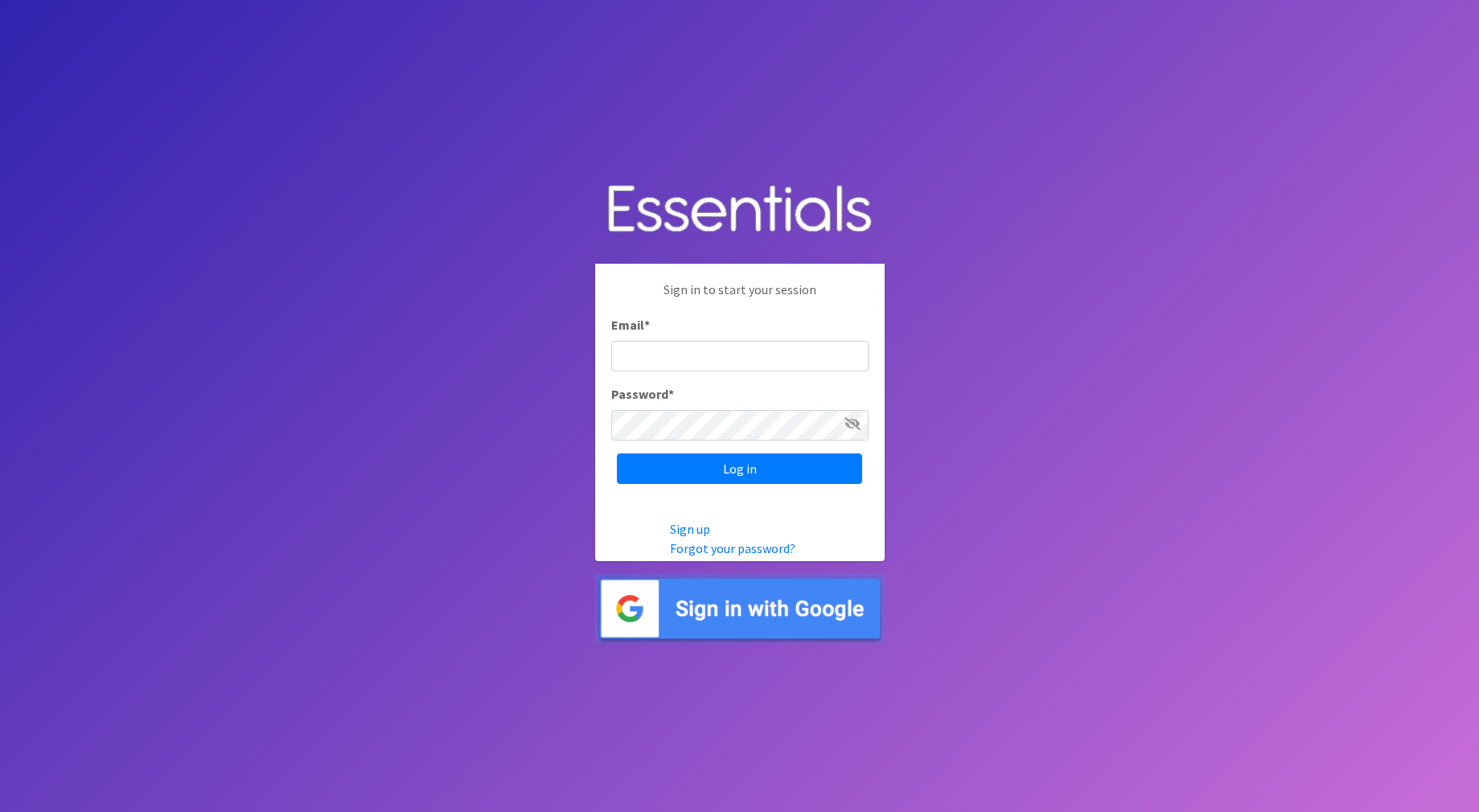
type input "Babysteps@stelizabeth.com"
click at [777, 463] on input "Log in" at bounding box center [739, 468] width 245 height 30
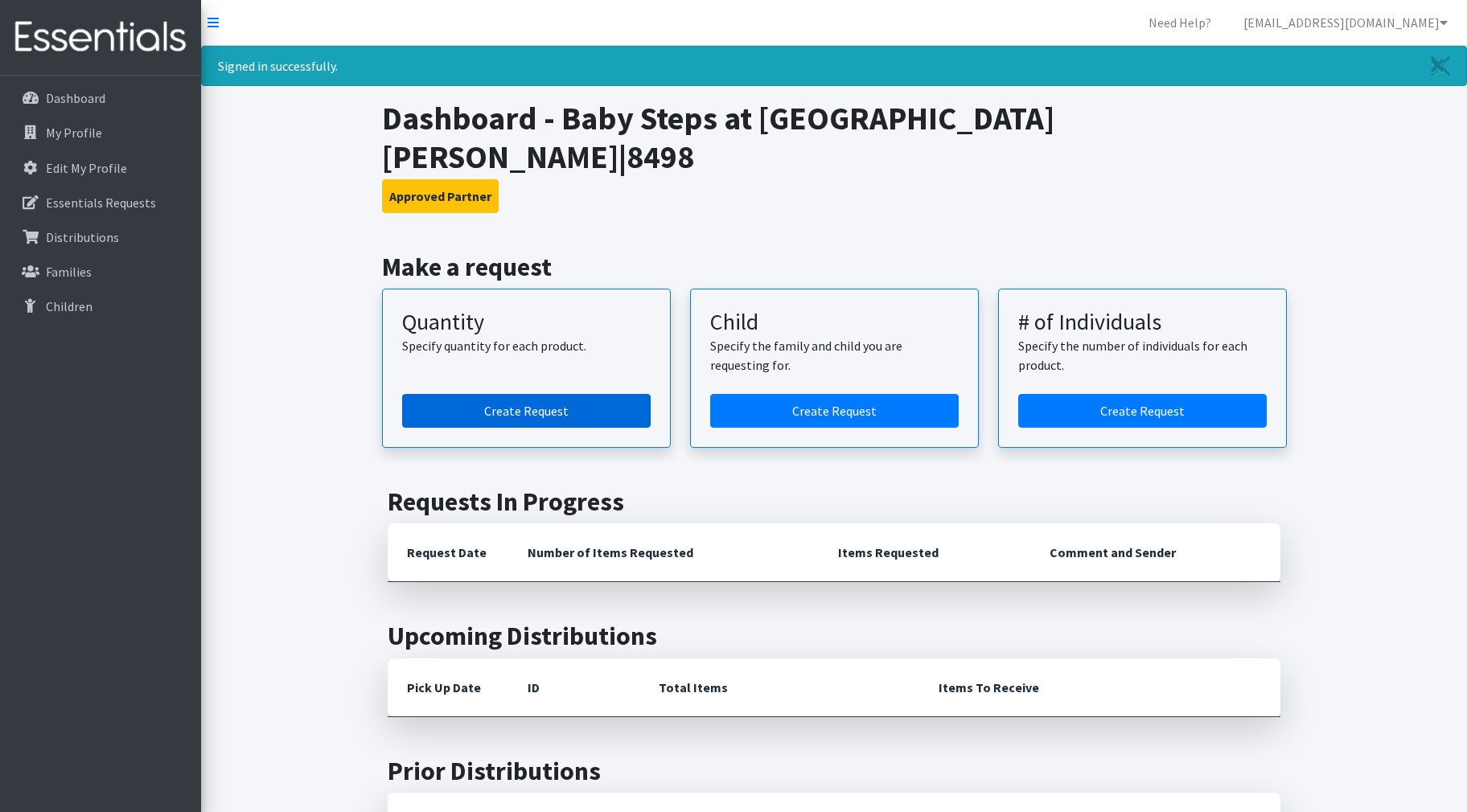
click at [578, 394] on link "Create Request" at bounding box center [526, 411] width 249 height 34
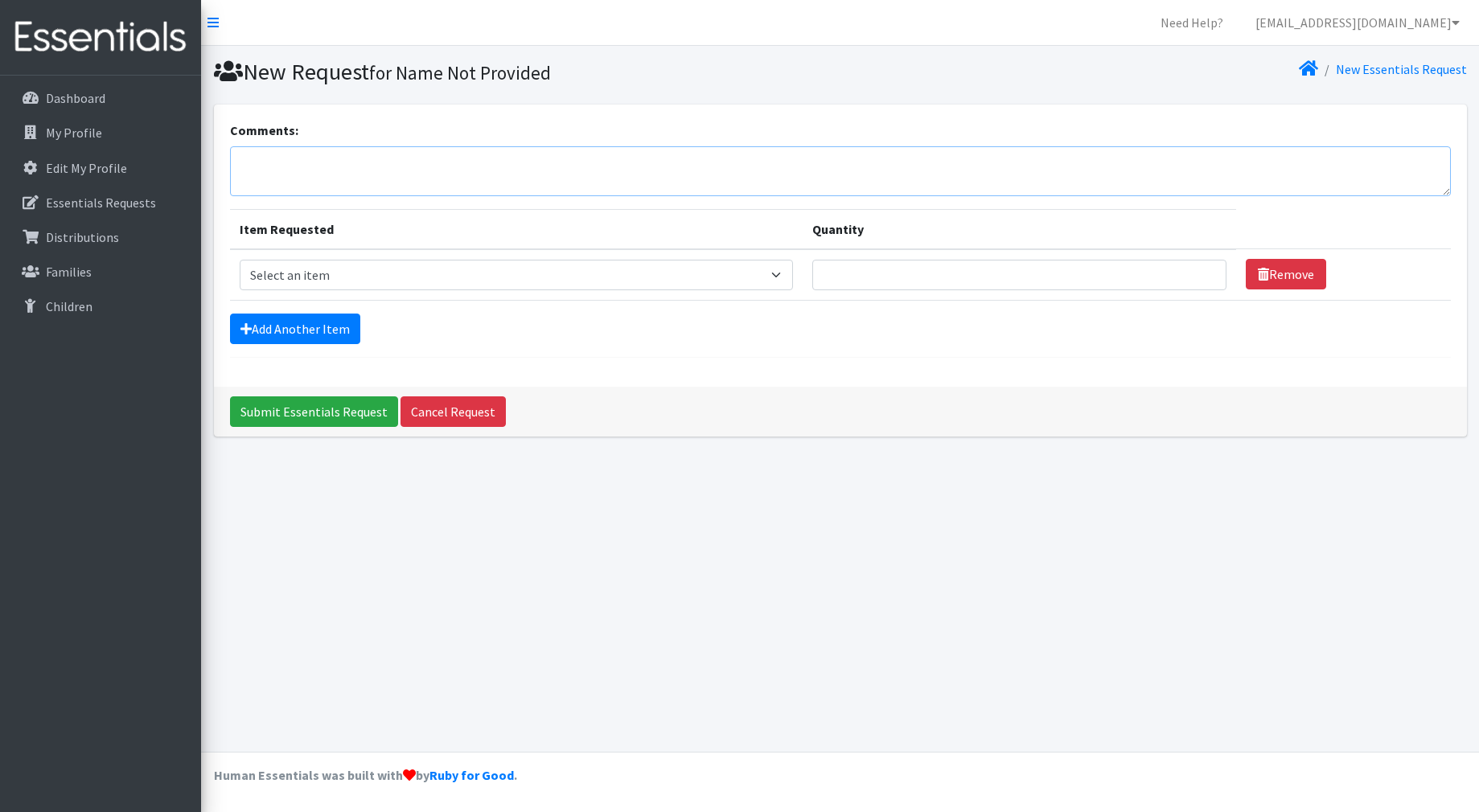
click at [693, 173] on textarea "Comments:" at bounding box center [840, 171] width 1220 height 50
click at [326, 160] on textarea "Baby Steps Sept order for Oct. pickup." at bounding box center [840, 171] width 1220 height 50
type textarea "Baby Steps Sept. order for Oct. pickup."
click at [781, 275] on select "Select an item Fly&Dry Potty Kit- 2T/3T Boy Fly&Dry Potty Kit- 2T/3T Girl Kids …" at bounding box center [517, 275] width 554 height 30
click at [784, 273] on select "Select an item Fly&Dry Potty Kit- 2T/3T Boy Fly&Dry Potty Kit- 2T/3T Girl Kids …" at bounding box center [517, 275] width 554 height 30
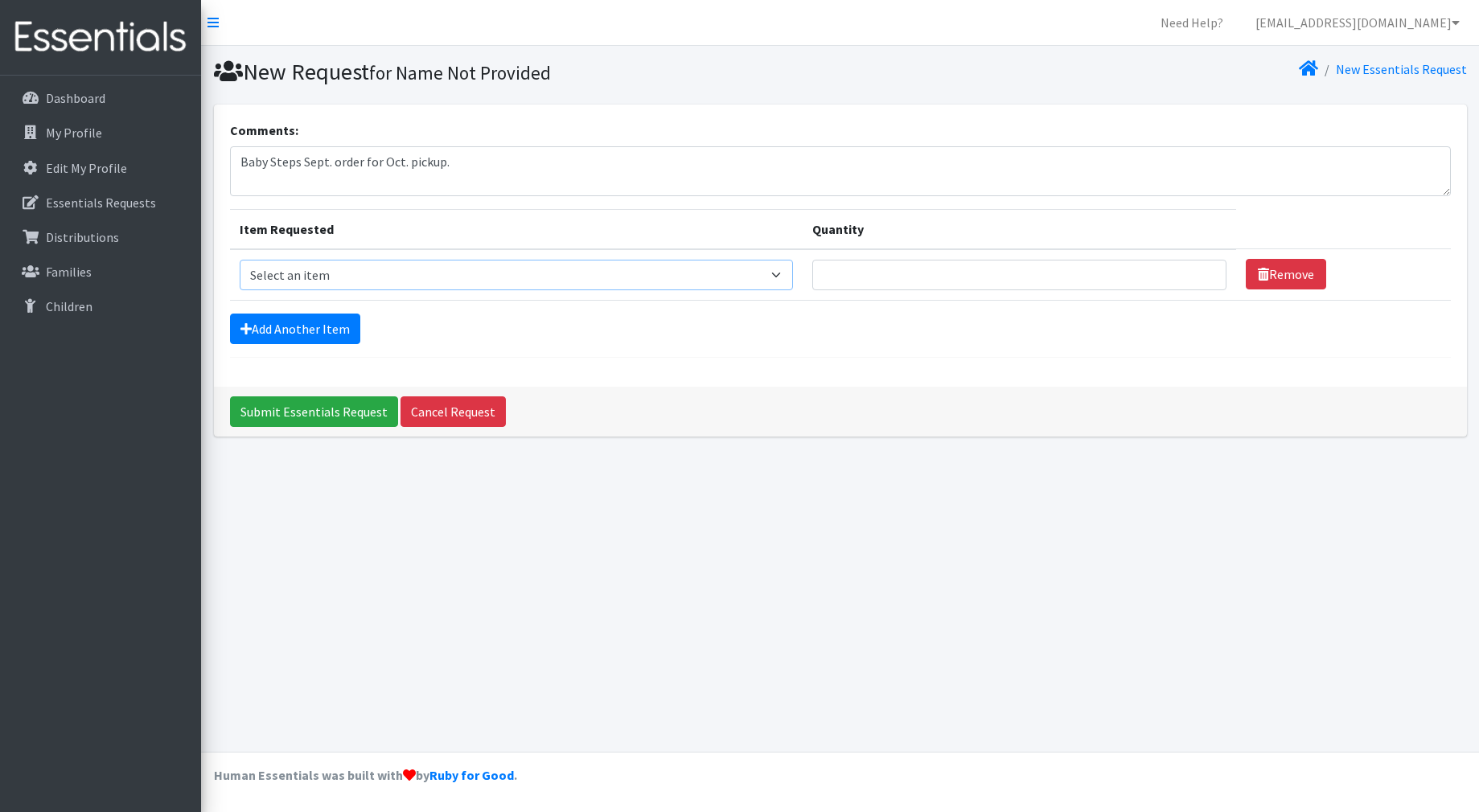
select select "1222"
click at [240, 259] on select "Select an item Fly&Dry Potty Kit- 2T/3T Boy Fly&Dry Potty Kit- 2T/3T Girl Kids …" at bounding box center [517, 275] width 554 height 30
click at [937, 280] on input "Quantity" at bounding box center [1019, 275] width 414 height 30
type input "100"
click at [305, 323] on link "Add Another Item" at bounding box center [295, 329] width 130 height 30
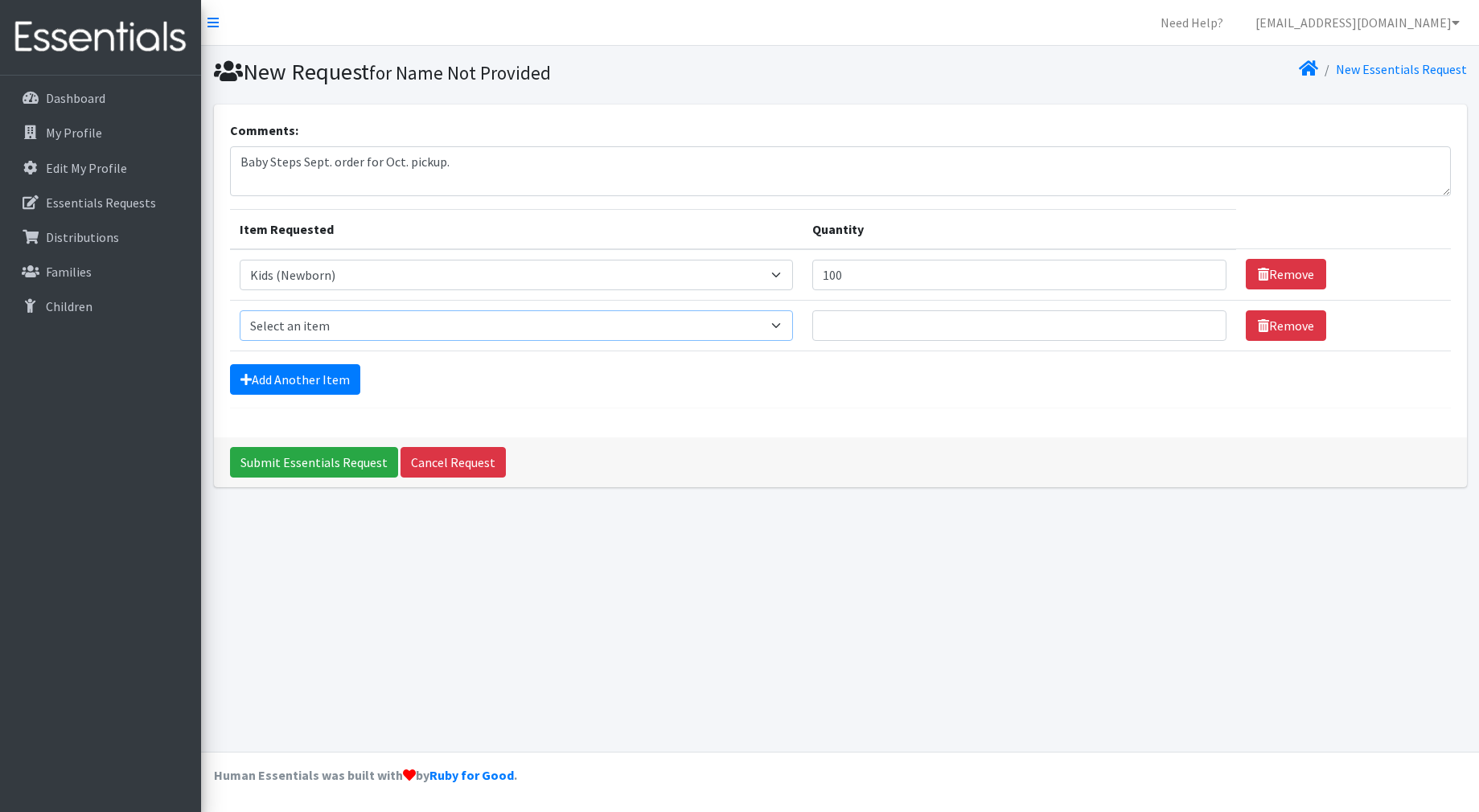
click at [321, 322] on select "Select an item Fly&Dry Potty Kit- 2T/3T Boy Fly&Dry Potty Kit- 2T/3T Girl Kids …" at bounding box center [517, 325] width 554 height 30
select select "1201"
click at [240, 310] on select "Select an item Fly&Dry Potty Kit- 2T/3T Boy Fly&Dry Potty Kit- 2T/3T Girl Kids …" at bounding box center [517, 325] width 554 height 30
click at [851, 331] on input "Quantity" at bounding box center [1019, 325] width 414 height 30
type input "150"
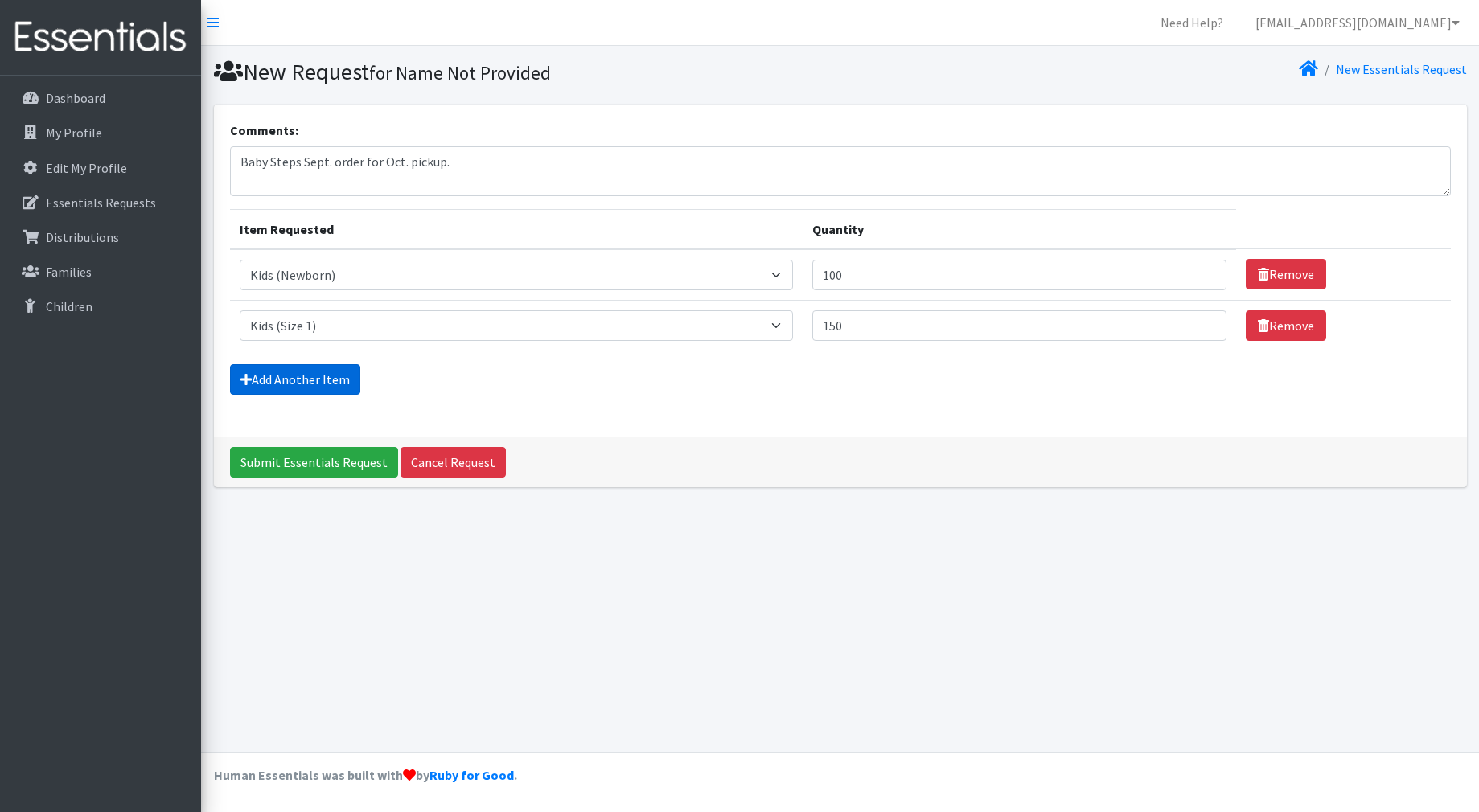
click at [259, 375] on link "Add Another Item" at bounding box center [295, 379] width 130 height 30
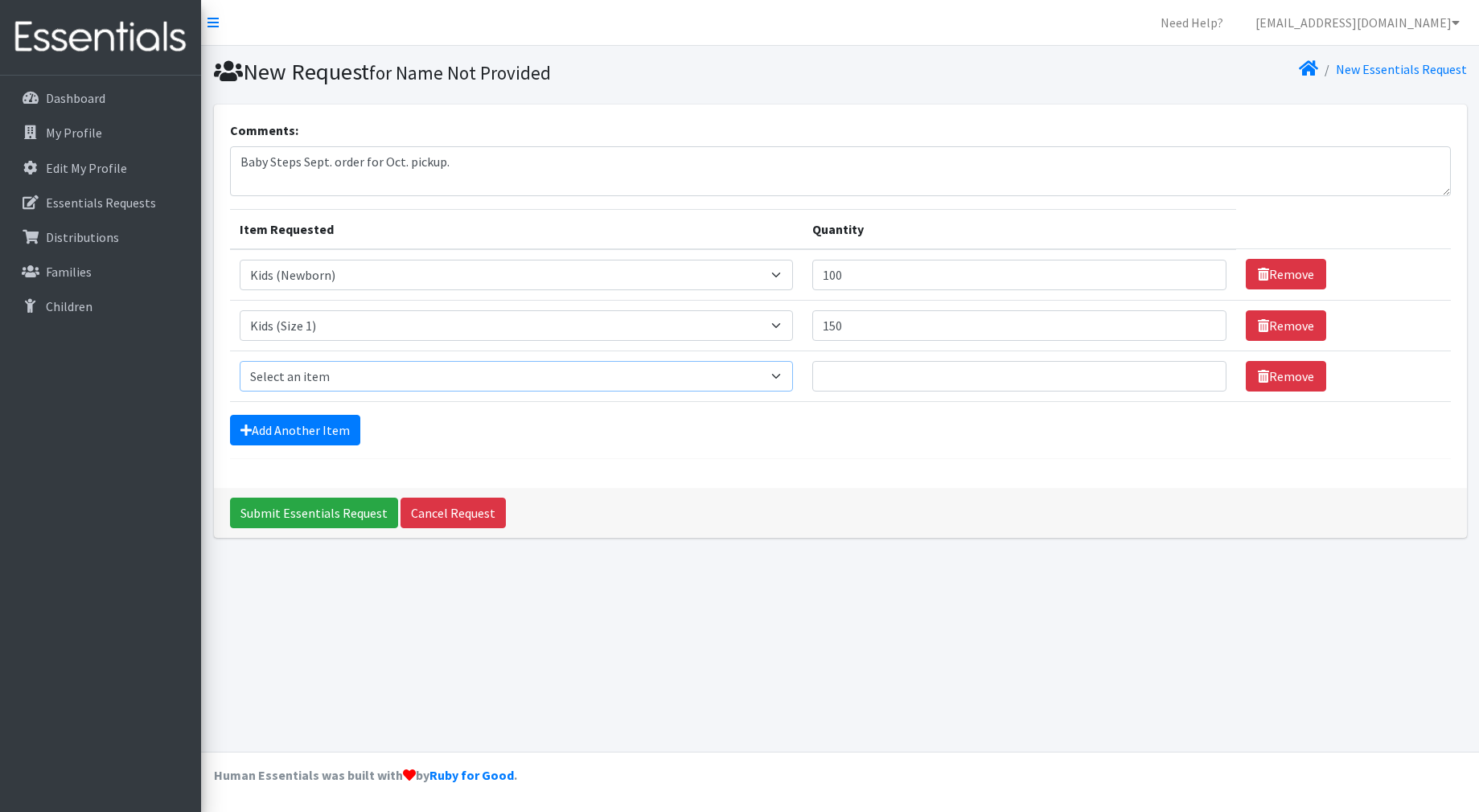
click at [337, 371] on select "Select an item Fly&Dry Potty Kit- 2T/3T Boy Fly&Dry Potty Kit- 2T/3T Girl Kids …" at bounding box center [517, 376] width 554 height 30
select select "1202"
click at [240, 361] on select "Select an item Fly&Dry Potty Kit- 2T/3T Boy Fly&Dry Potty Kit- 2T/3T Girl Kids …" at bounding box center [517, 376] width 554 height 30
click at [863, 373] on input "Quantity" at bounding box center [1019, 376] width 414 height 30
type input "125"
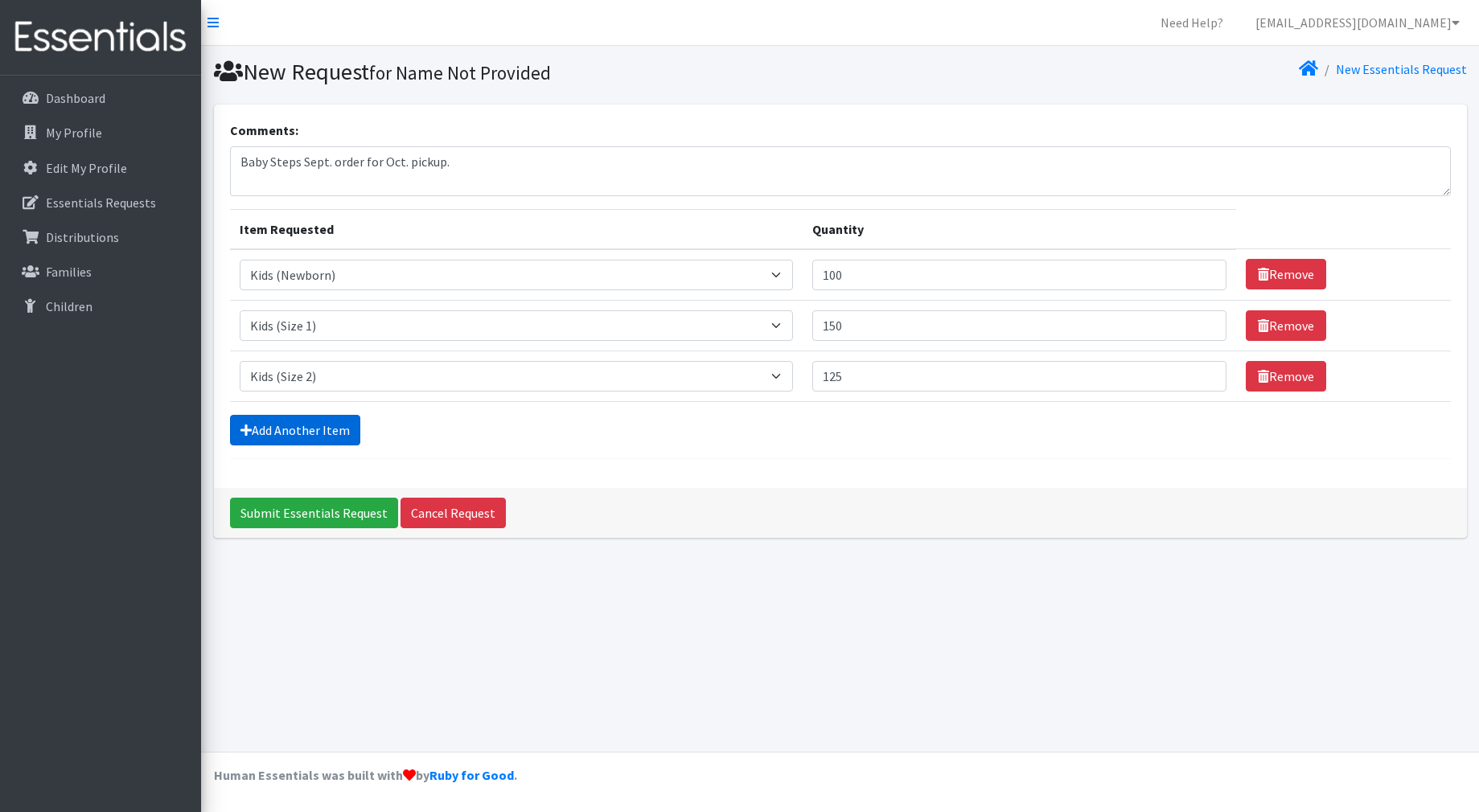
click at [345, 430] on link "Add Another Item" at bounding box center [295, 429] width 130 height 30
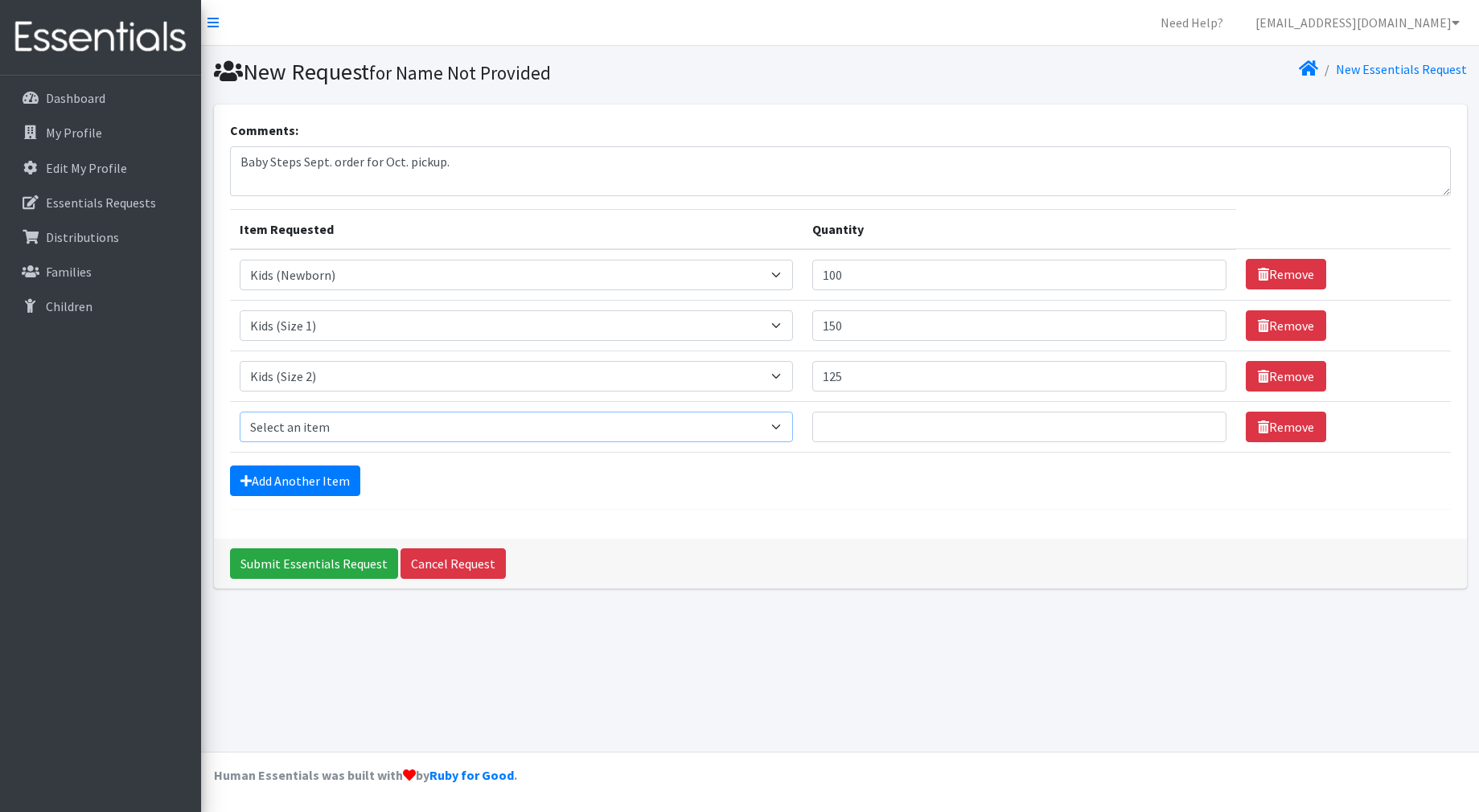
click at [780, 423] on select "Select an item Fly&Dry Potty Kit- 2T/3T Boy Fly&Dry Potty Kit- 2T/3T Girl Kids …" at bounding box center [517, 427] width 554 height 30
select select "1221"
click at [240, 412] on select "Select an item Fly&Dry Potty Kit- 2T/3T Boy Fly&Dry Potty Kit- 2T/3T Girl Kids …" at bounding box center [517, 427] width 554 height 30
click at [865, 421] on input "Quantity" at bounding box center [1019, 427] width 414 height 30
type input "150"
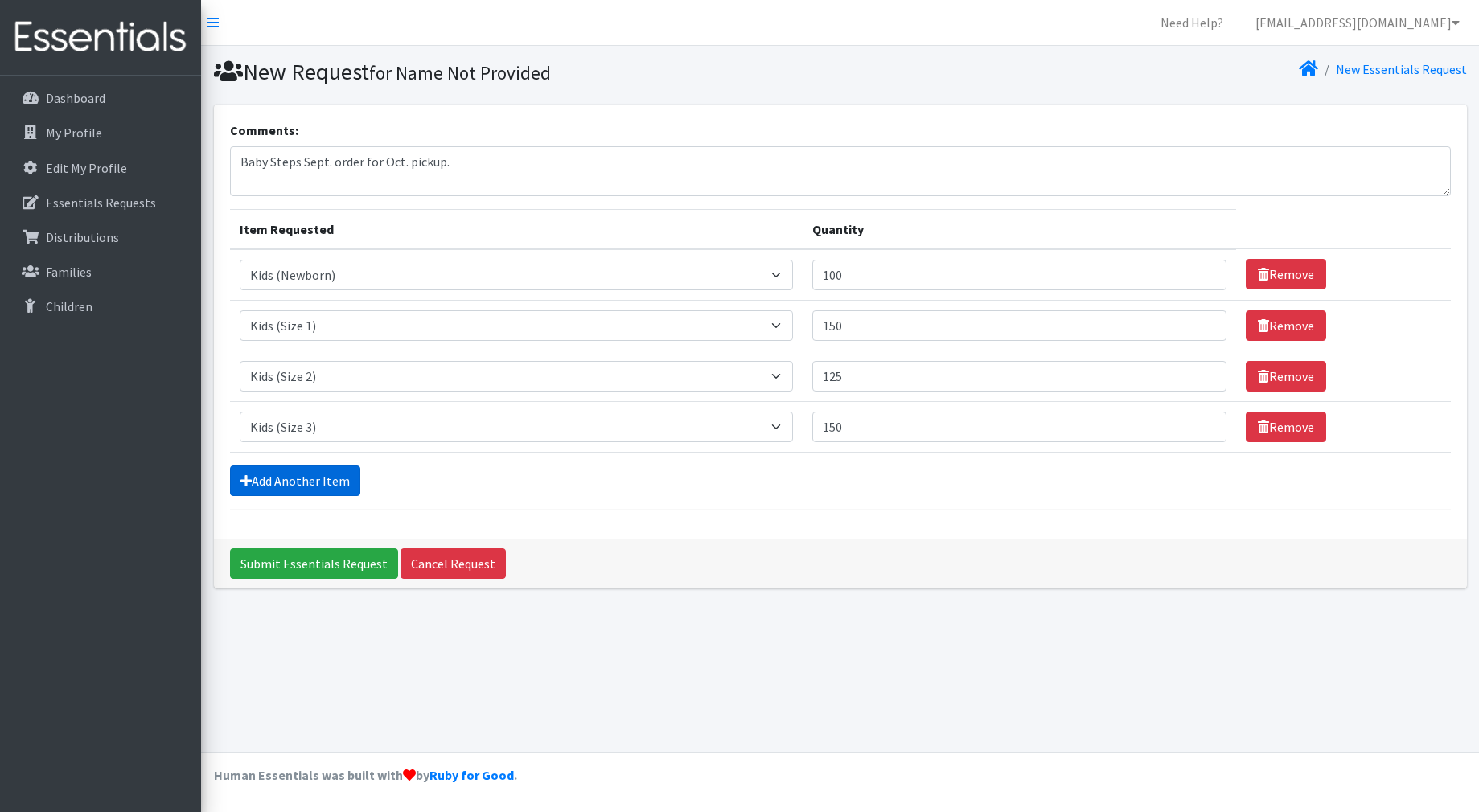
click at [319, 476] on link "Add Another Item" at bounding box center [295, 481] width 130 height 30
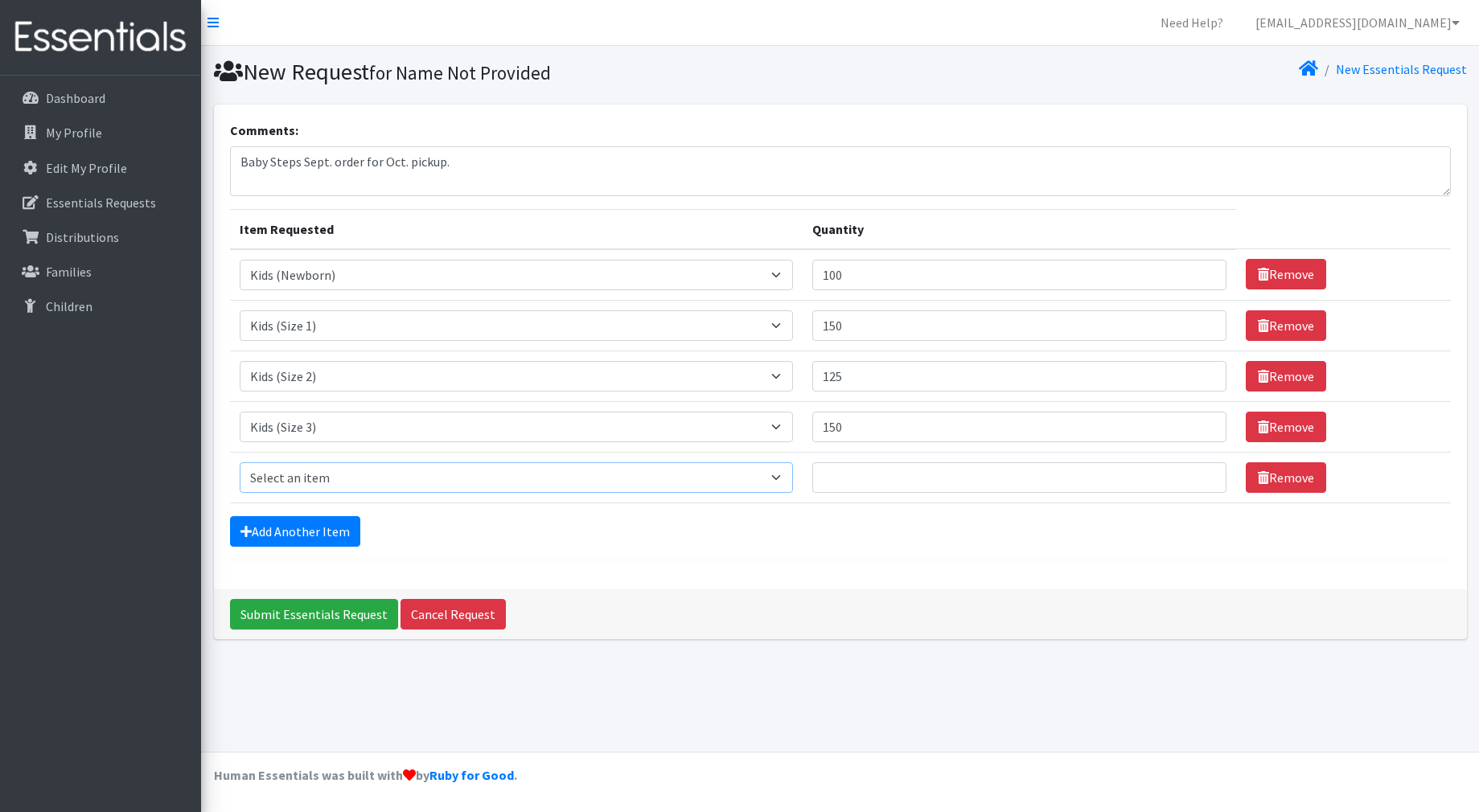
click at [458, 473] on select "Select an item Fly&Dry Potty Kit- 2T/3T Boy Fly&Dry Potty Kit- 2T/3T Girl Kids …" at bounding box center [517, 477] width 554 height 30
select select "1213"
click at [240, 462] on select "Select an item Fly&Dry Potty Kit- 2T/3T Boy Fly&Dry Potty Kit- 2T/3T Girl Kids …" at bounding box center [517, 477] width 554 height 30
click at [888, 480] on input "Quantity" at bounding box center [1019, 477] width 414 height 30
type input "300"
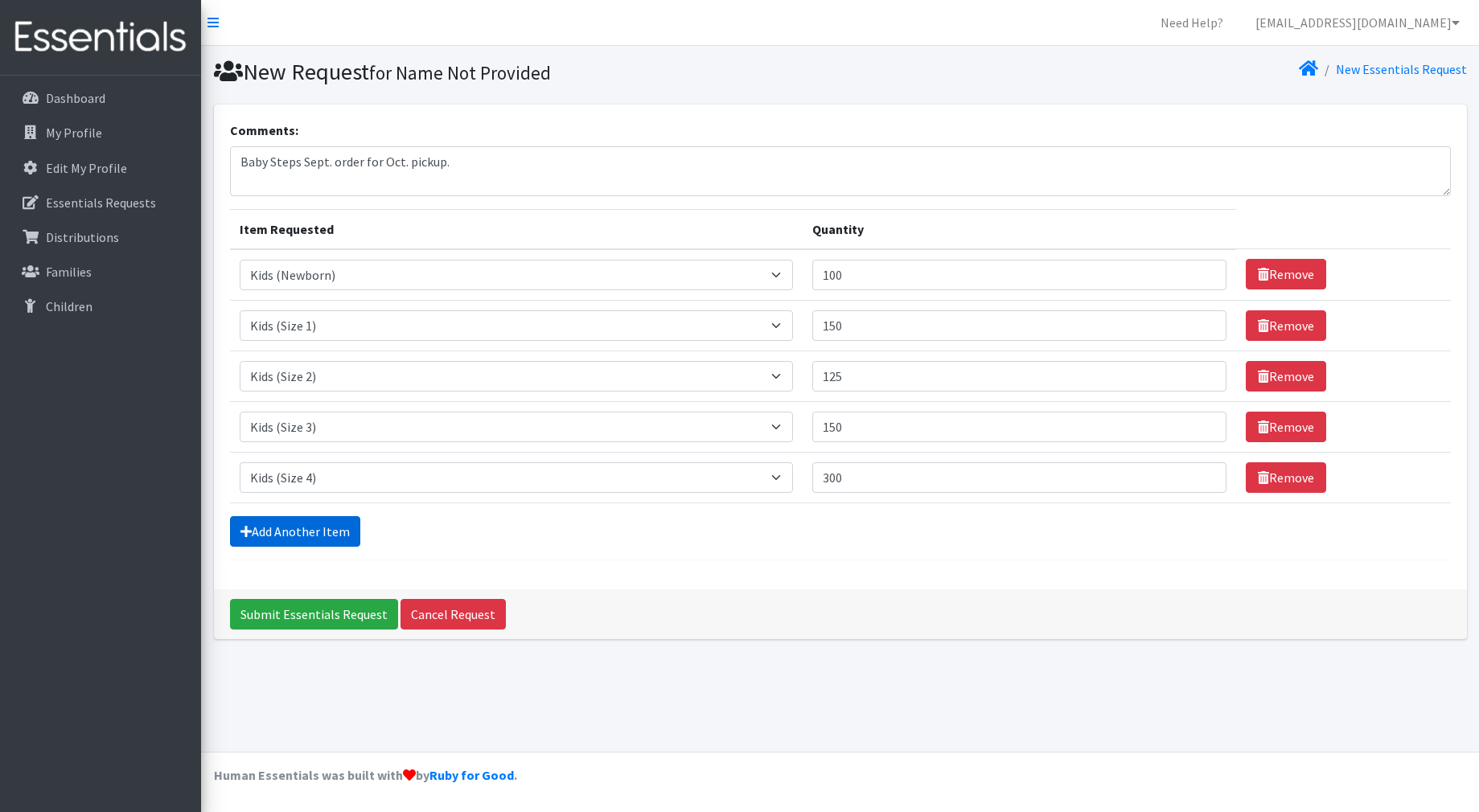
click at [323, 530] on link "Add Another Item" at bounding box center [295, 531] width 130 height 30
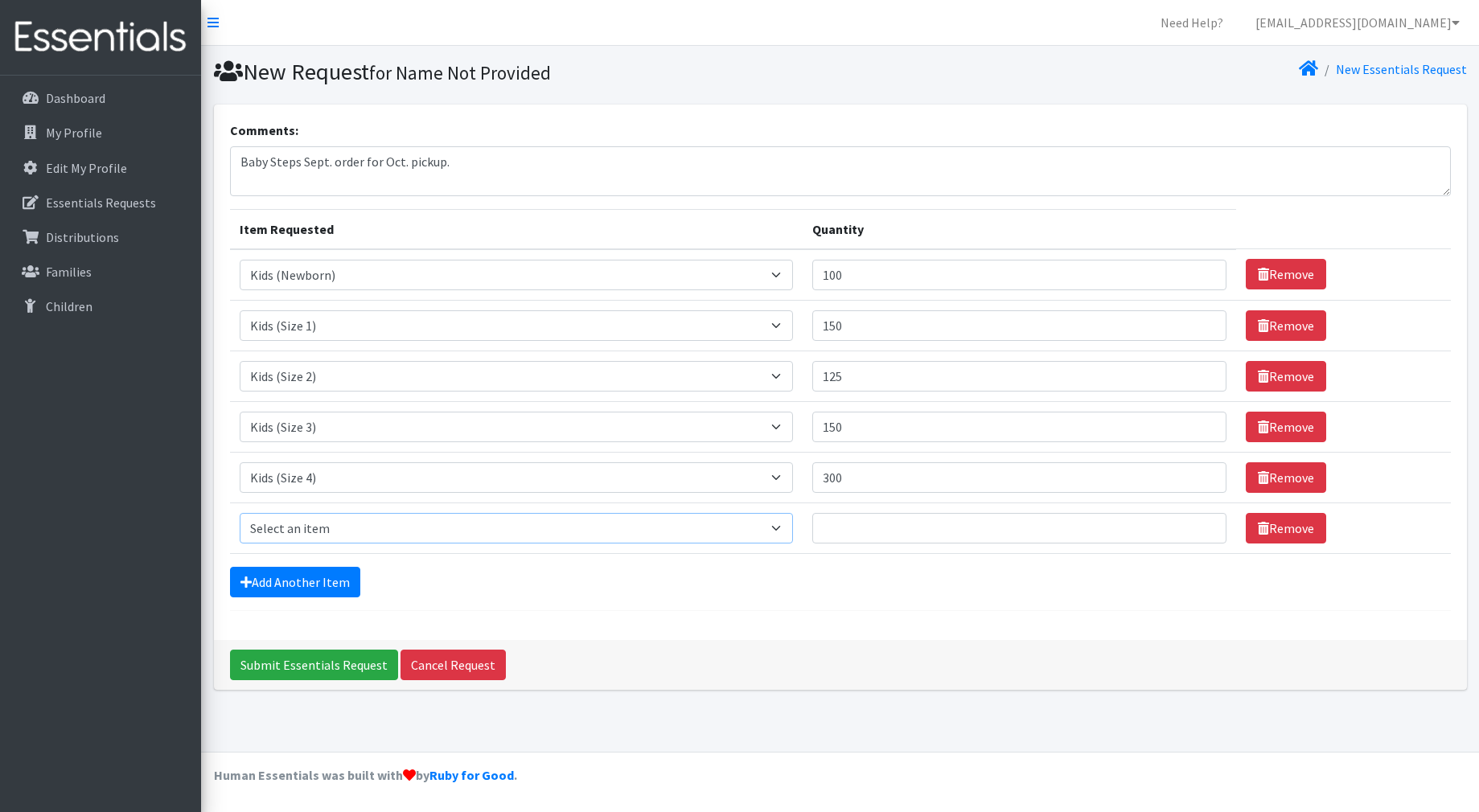
click at [352, 526] on select "Select an item Fly&Dry Potty Kit- 2T/3T Boy Fly&Dry Potty Kit- 2T/3T Girl Kids …" at bounding box center [517, 528] width 554 height 30
select select "1214"
click at [240, 513] on select "Select an item Fly&Dry Potty Kit- 2T/3T Boy Fly&Dry Potty Kit- 2T/3T Girl Kids …" at bounding box center [517, 528] width 554 height 30
click at [859, 523] on input "Quantity" at bounding box center [1019, 528] width 414 height 30
type input "225"
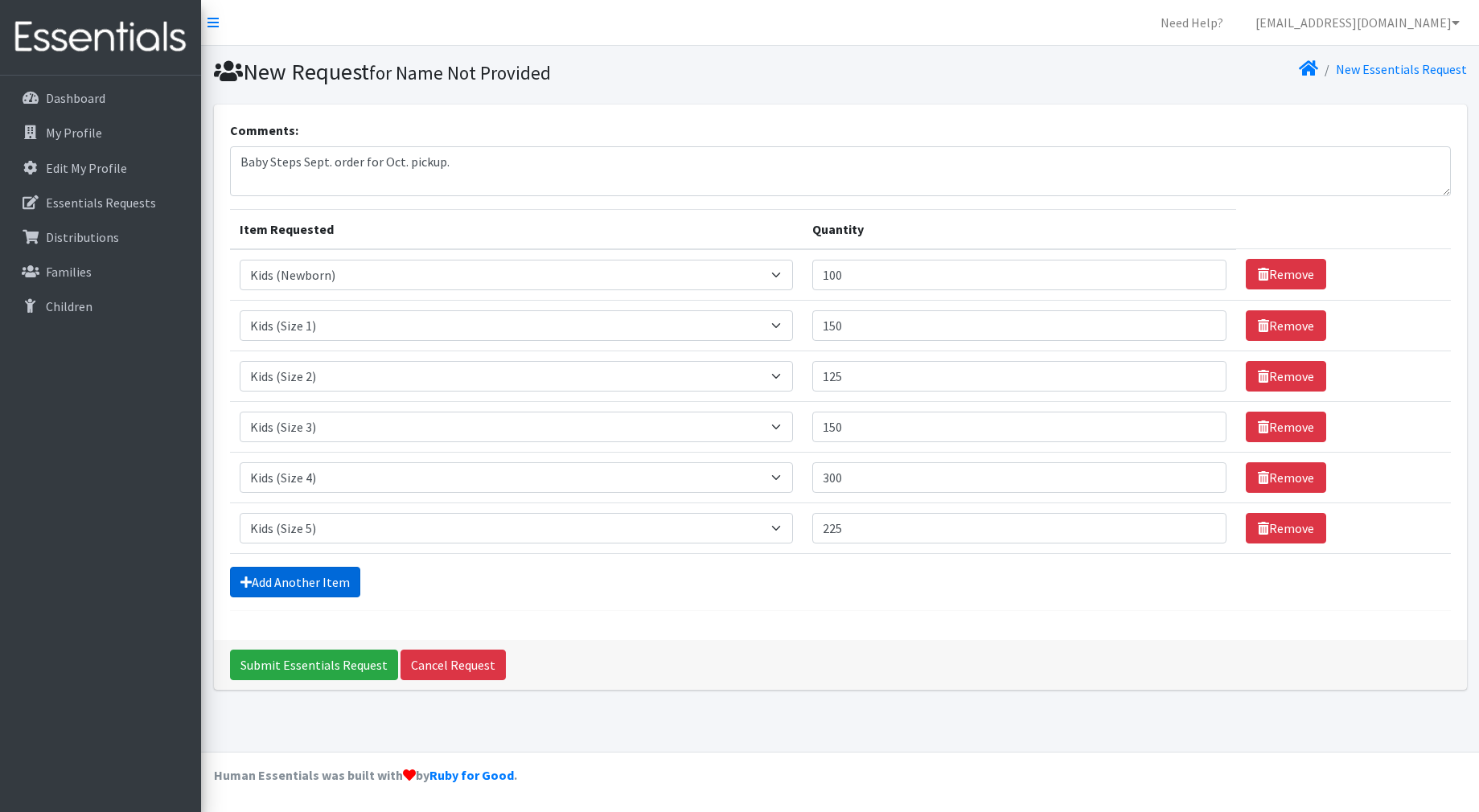
click at [314, 580] on link "Add Another Item" at bounding box center [295, 582] width 130 height 30
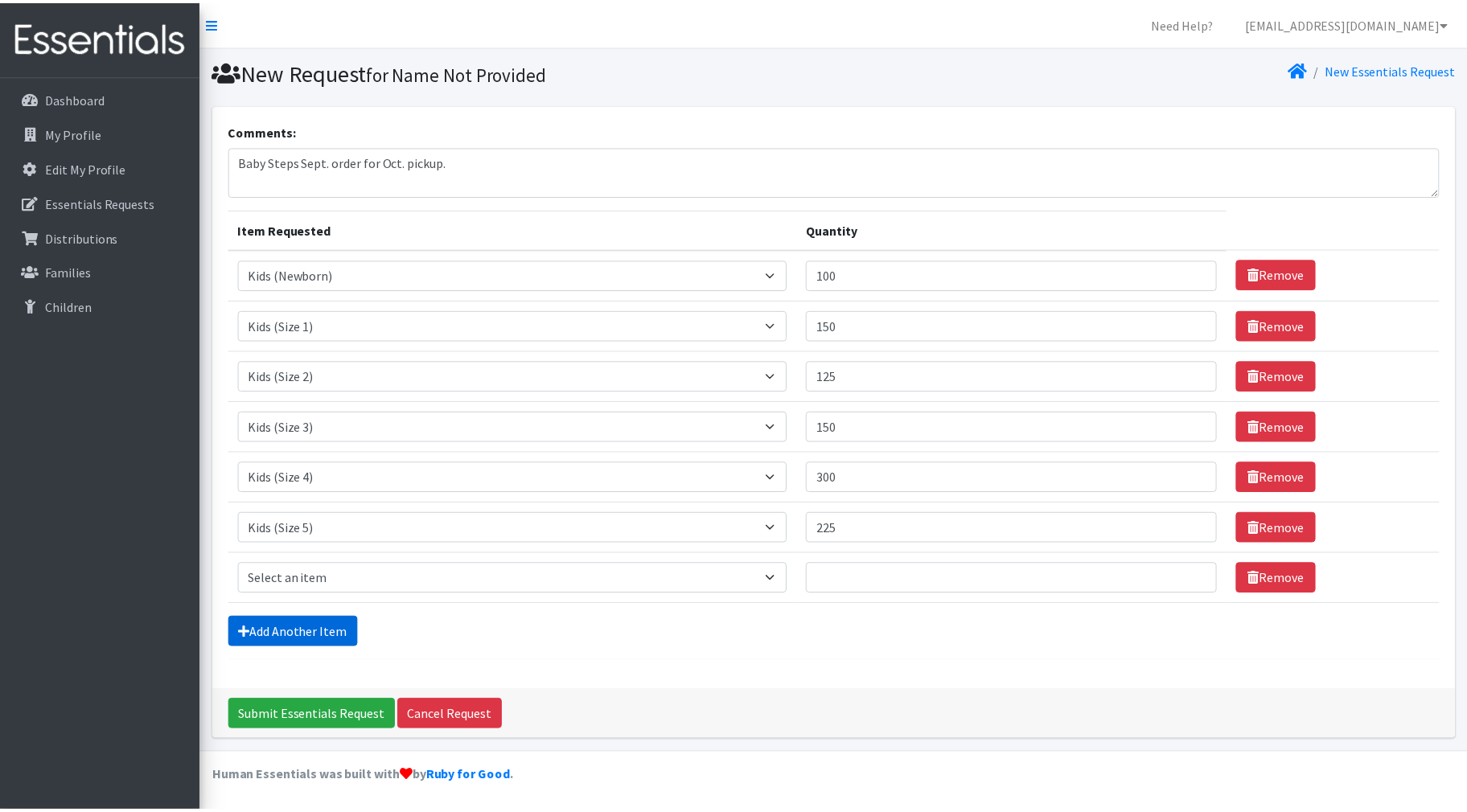
scroll to position [2, 0]
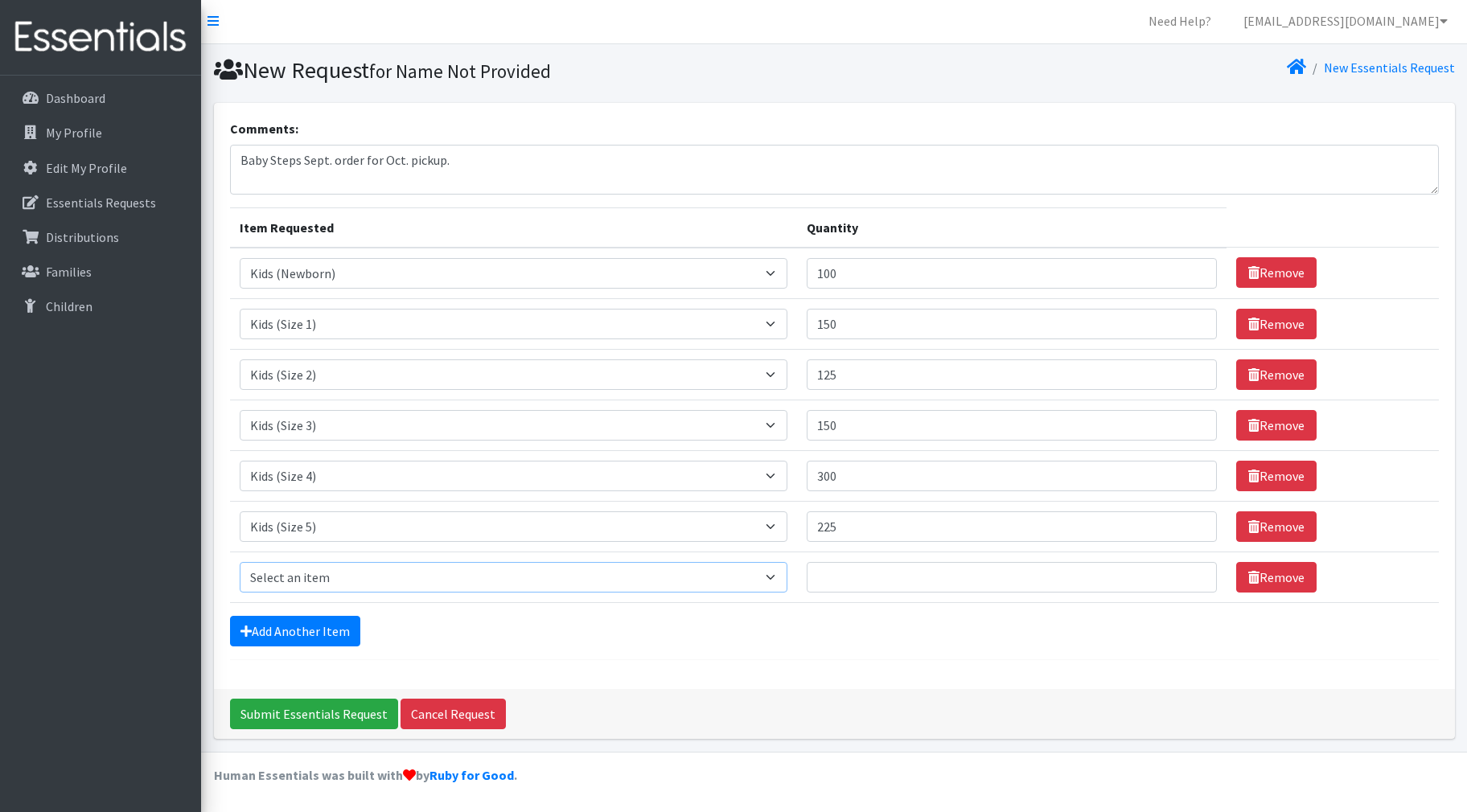
click at [326, 576] on select "Select an item Fly&Dry Potty Kit- 2T/3T Boy Fly&Dry Potty Kit- 2T/3T Girl Kids …" at bounding box center [514, 577] width 548 height 30
select select "1216"
click at [240, 562] on select "Select an item Fly&Dry Potty Kit- 2T/3T Boy Fly&Dry Potty Kit- 2T/3T Girl Kids …" at bounding box center [514, 577] width 548 height 30
click at [908, 576] on input "Quantity" at bounding box center [1012, 577] width 410 height 30
click at [762, 650] on form "Comments: Baby Steps Sept. order for Oct. pickup. Item Requested Quantity Item …" at bounding box center [834, 389] width 1208 height 541
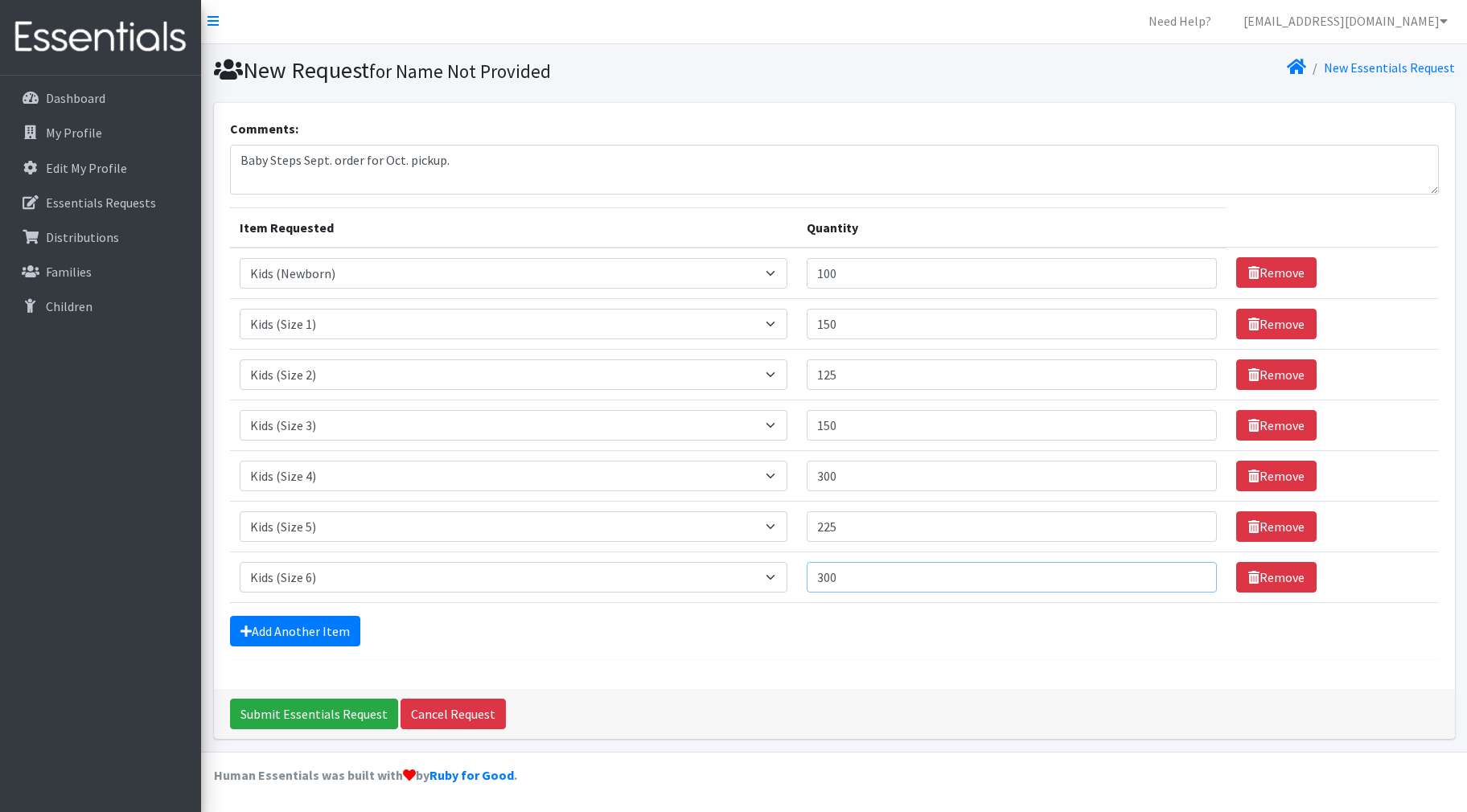
click at [880, 576] on input "300" at bounding box center [1012, 577] width 410 height 30
type input "325"
click at [230, 699] on input "Submit Essentials Request" at bounding box center [314, 714] width 168 height 30
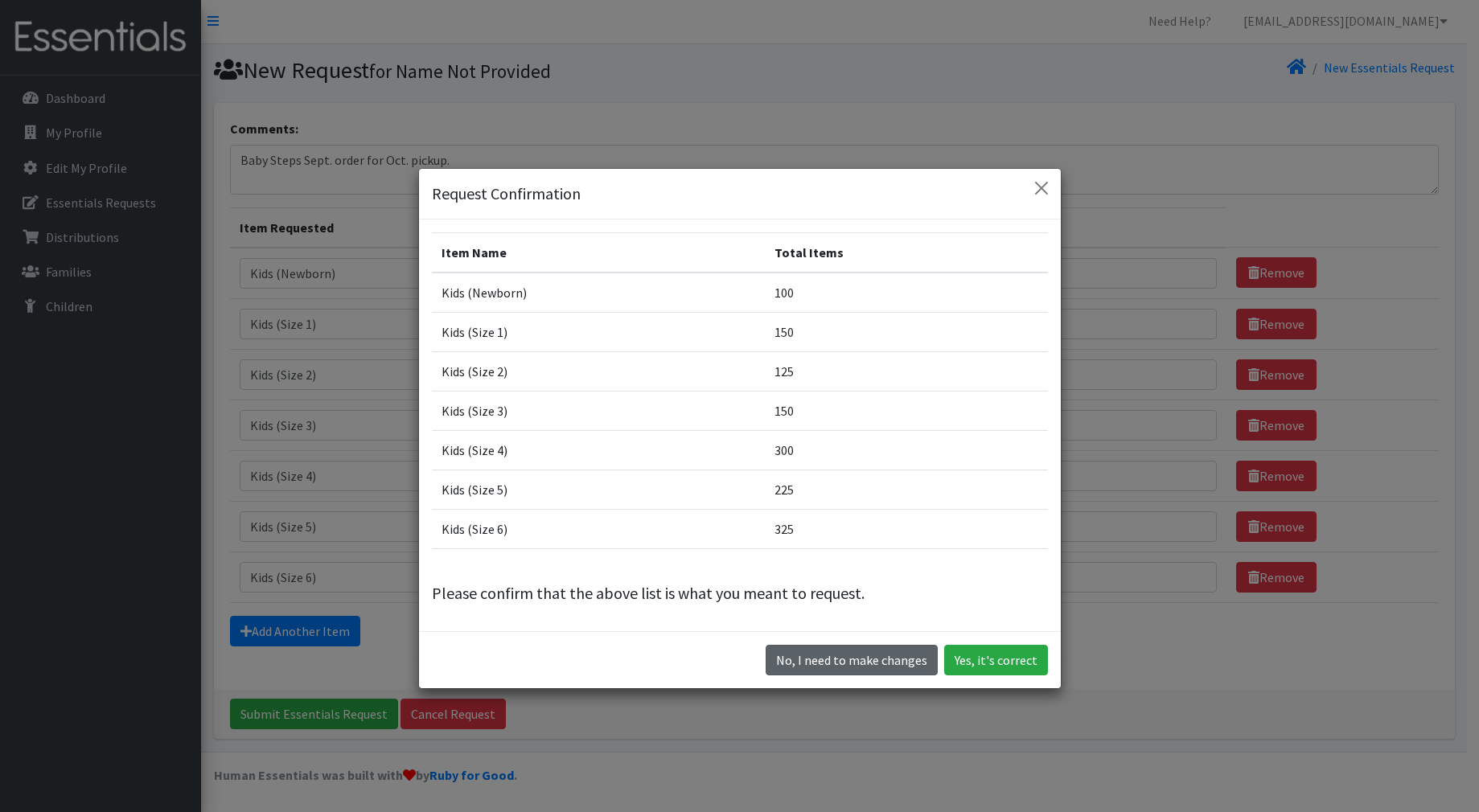
click at [837, 661] on button "No, I need to make changes" at bounding box center [851, 660] width 172 height 30
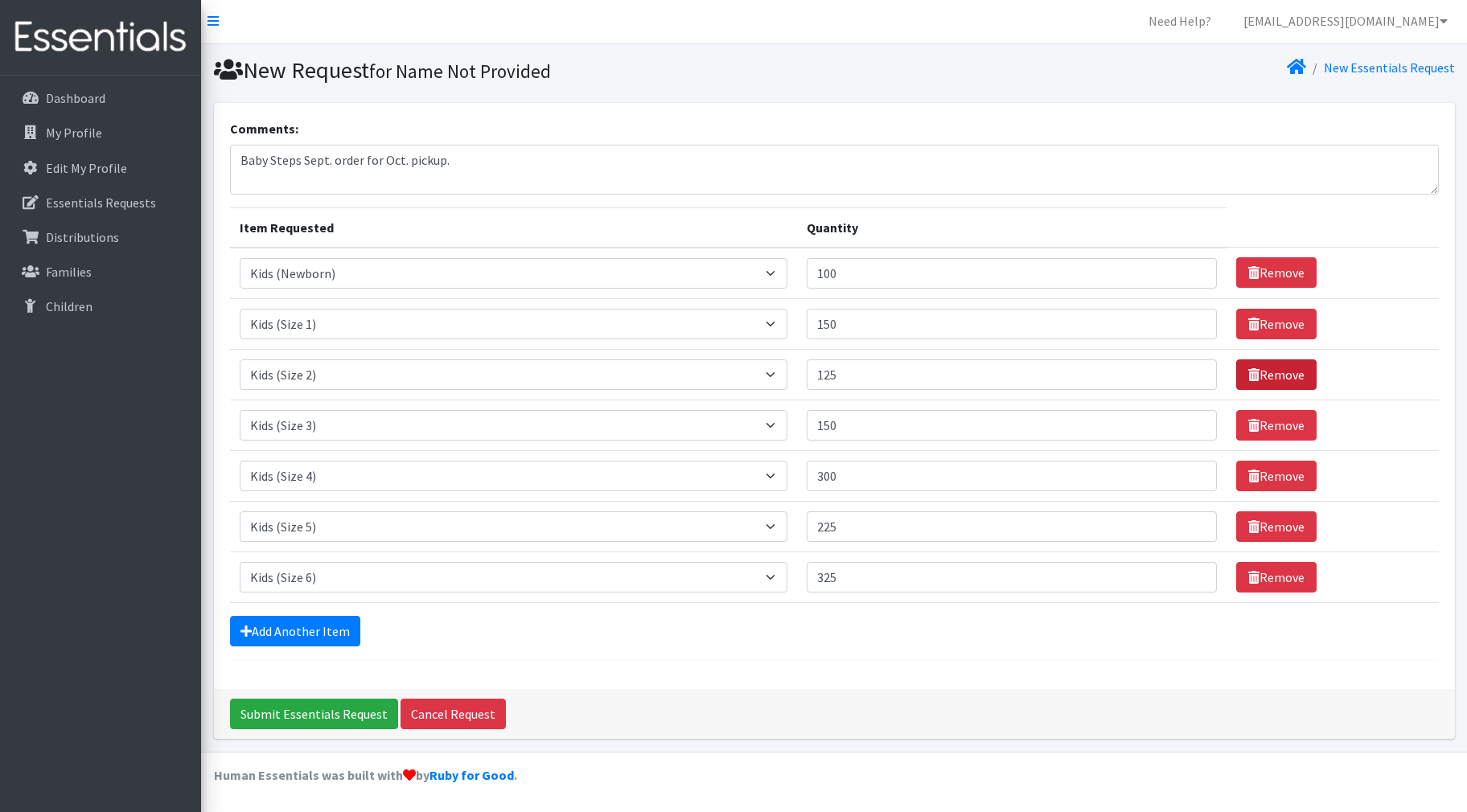
click at [1256, 376] on link "Remove" at bounding box center [1276, 375] width 81 height 30
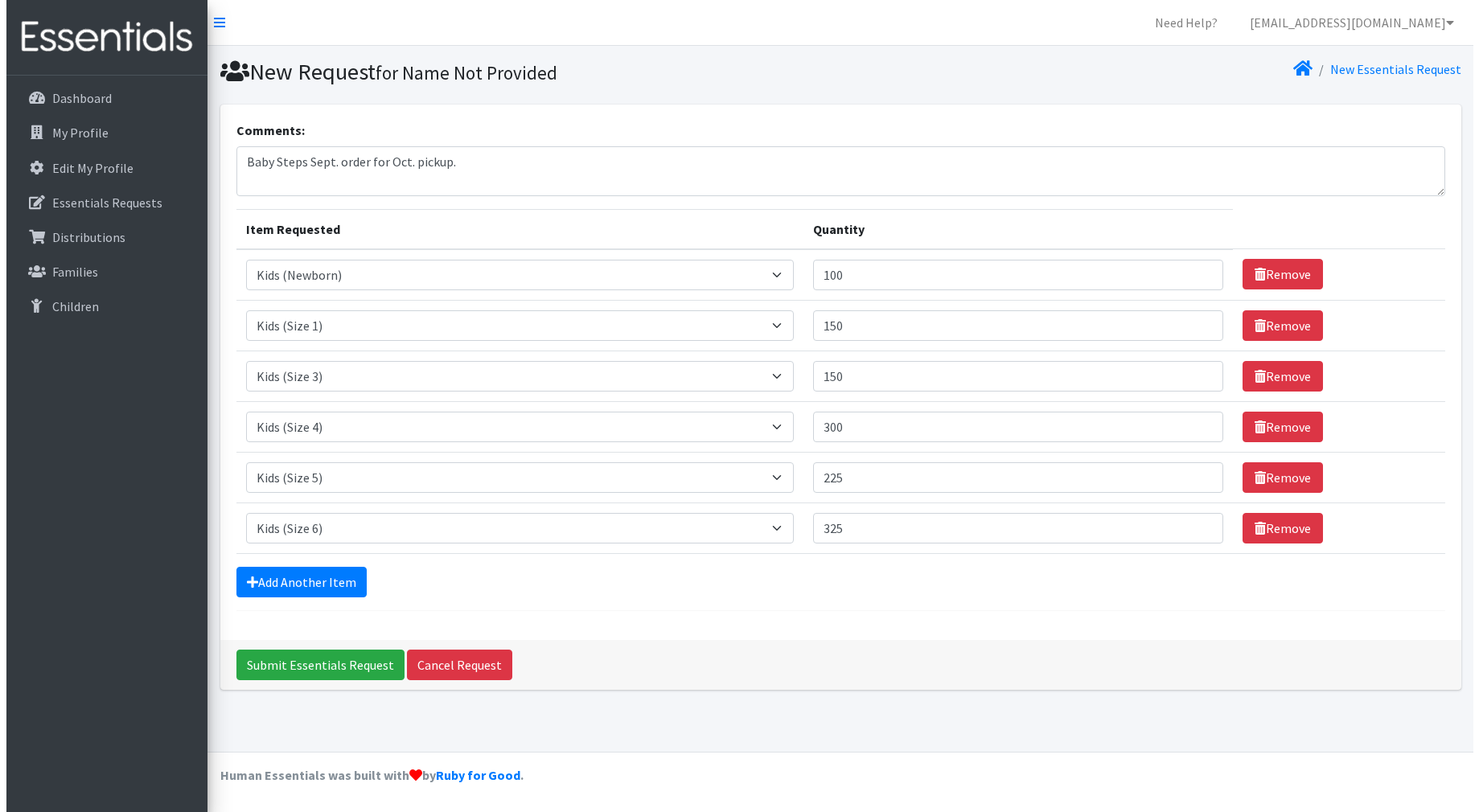
scroll to position [0, 0]
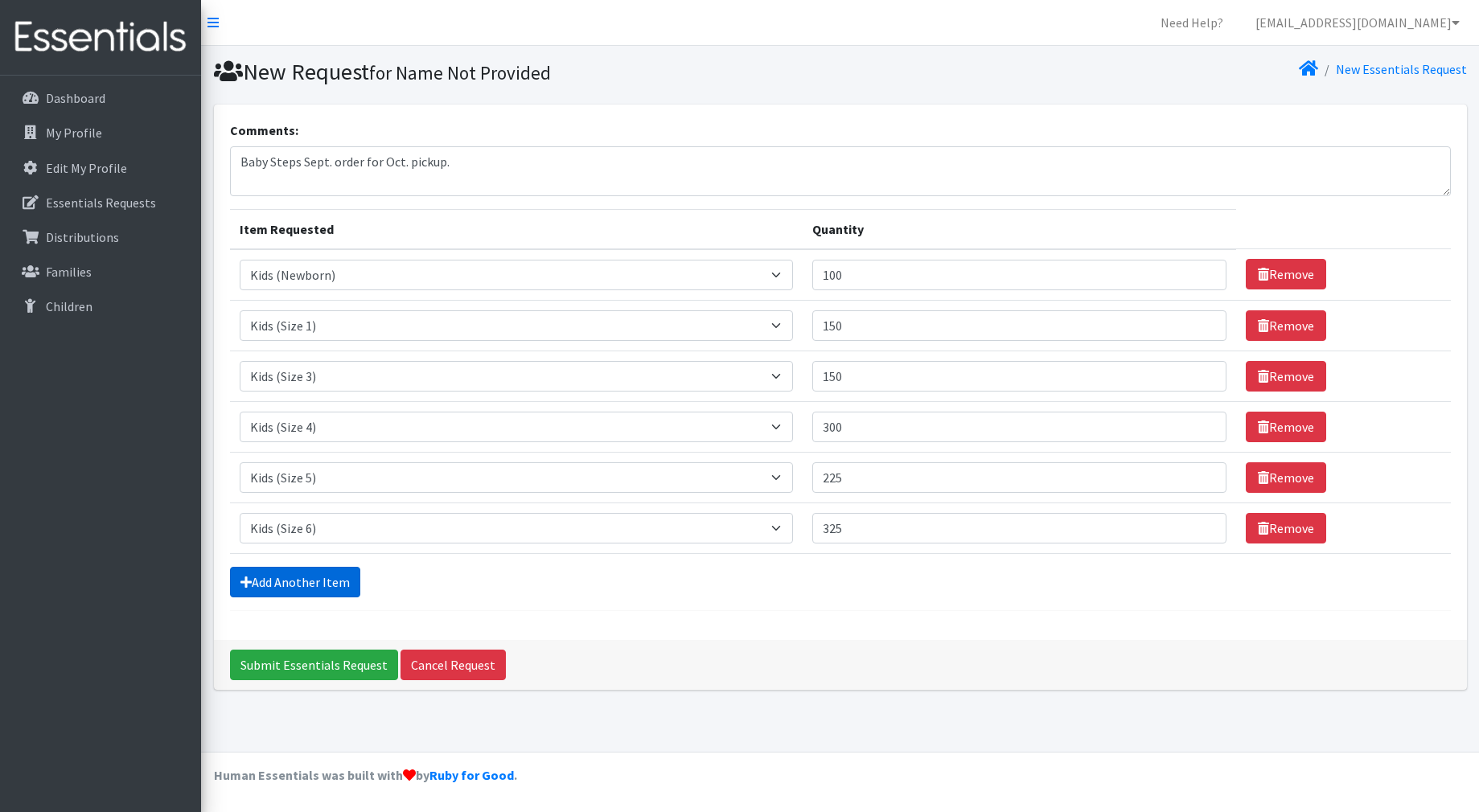
click at [314, 578] on link "Add Another Item" at bounding box center [295, 582] width 130 height 30
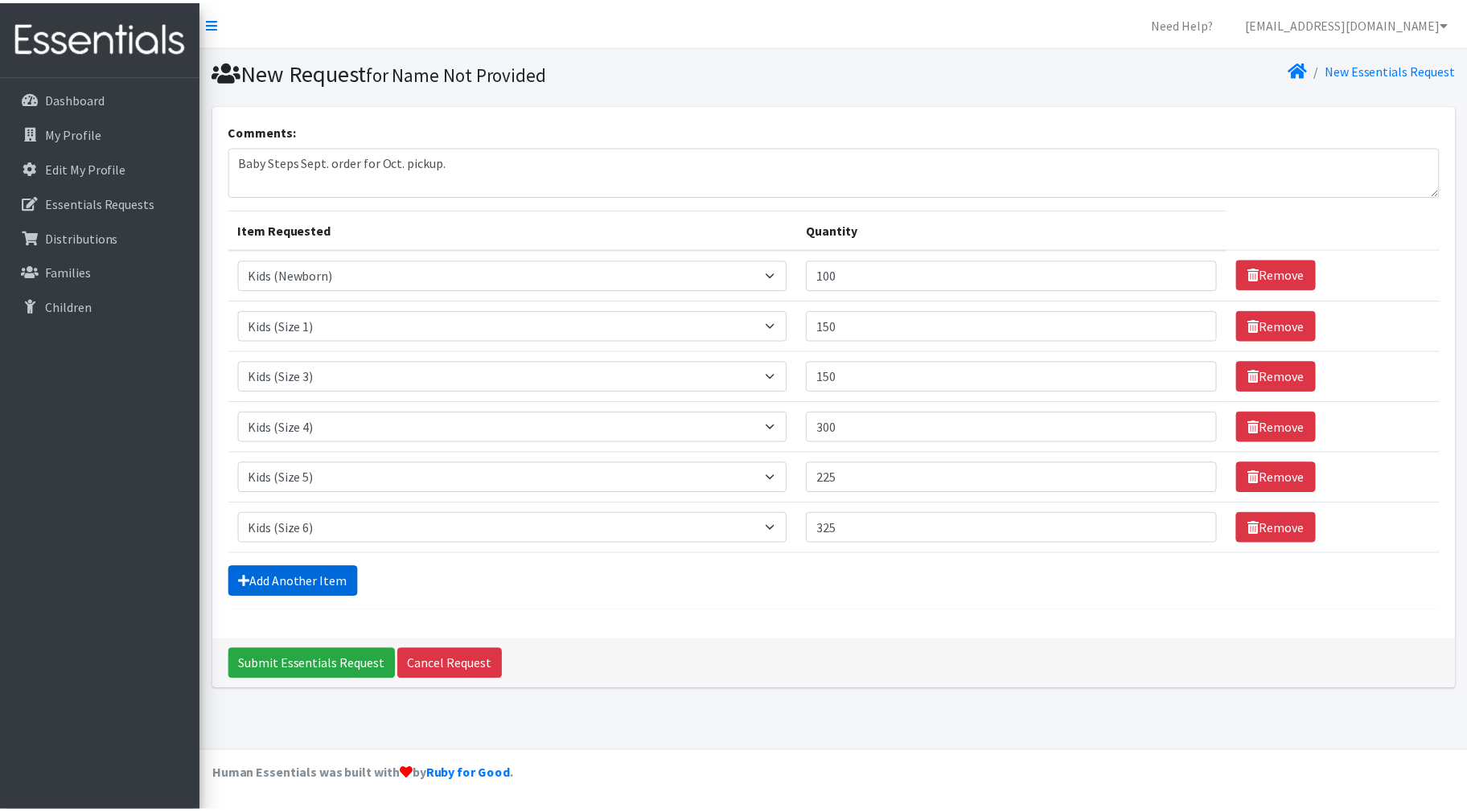
scroll to position [2, 0]
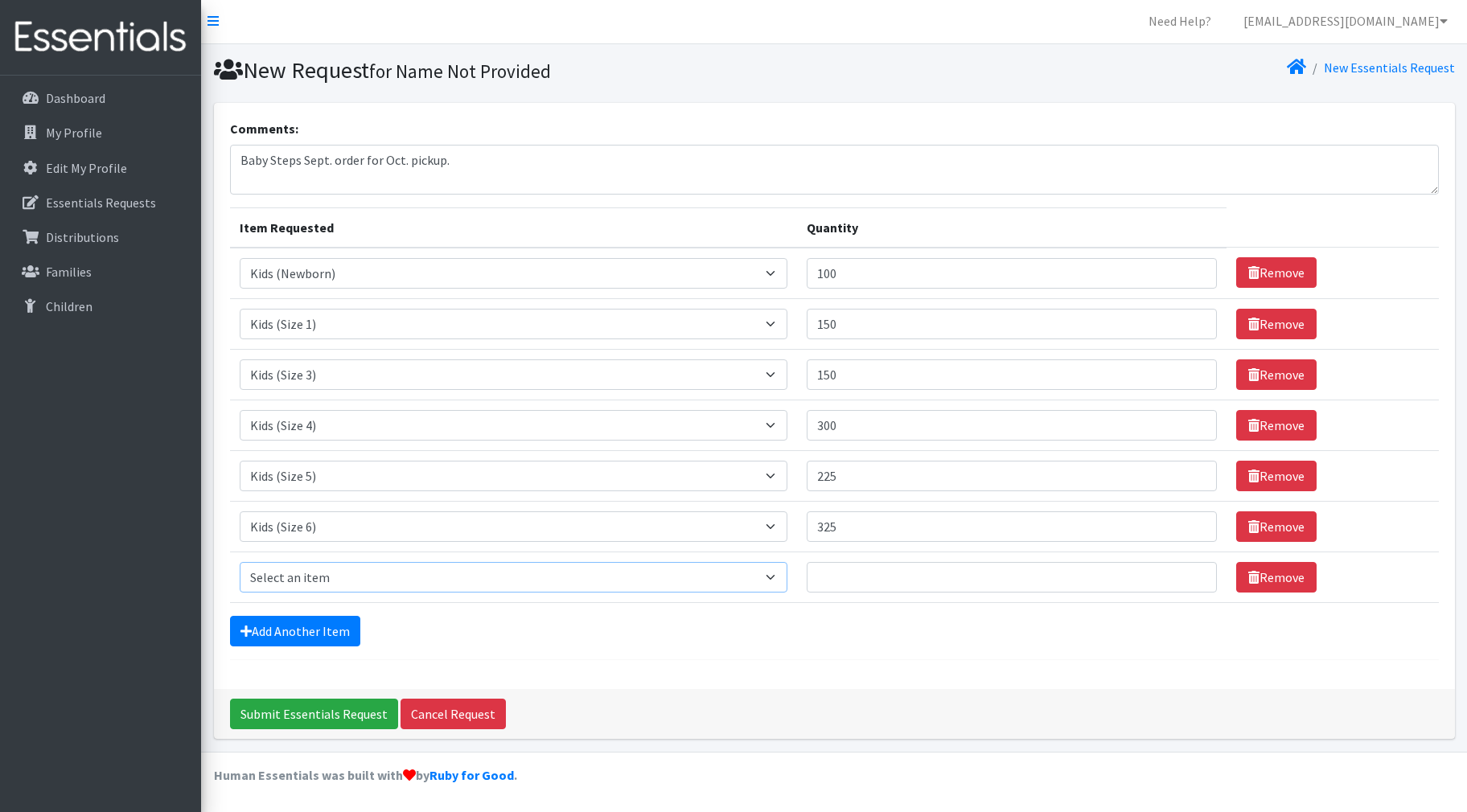
click at [779, 576] on select "Select an item Fly&Dry Potty Kit- 2T/3T Boy Fly&Dry Potty Kit- 2T/3T Girl Kids …" at bounding box center [514, 577] width 548 height 30
select select "1202"
click at [240, 562] on select "Select an item Fly&Dry Potty Kit- 2T/3T Boy Fly&Dry Potty Kit- 2T/3T Girl Kids …" at bounding box center [514, 577] width 548 height 30
click at [842, 574] on input "Quantity" at bounding box center [1012, 577] width 410 height 30
type input "100"
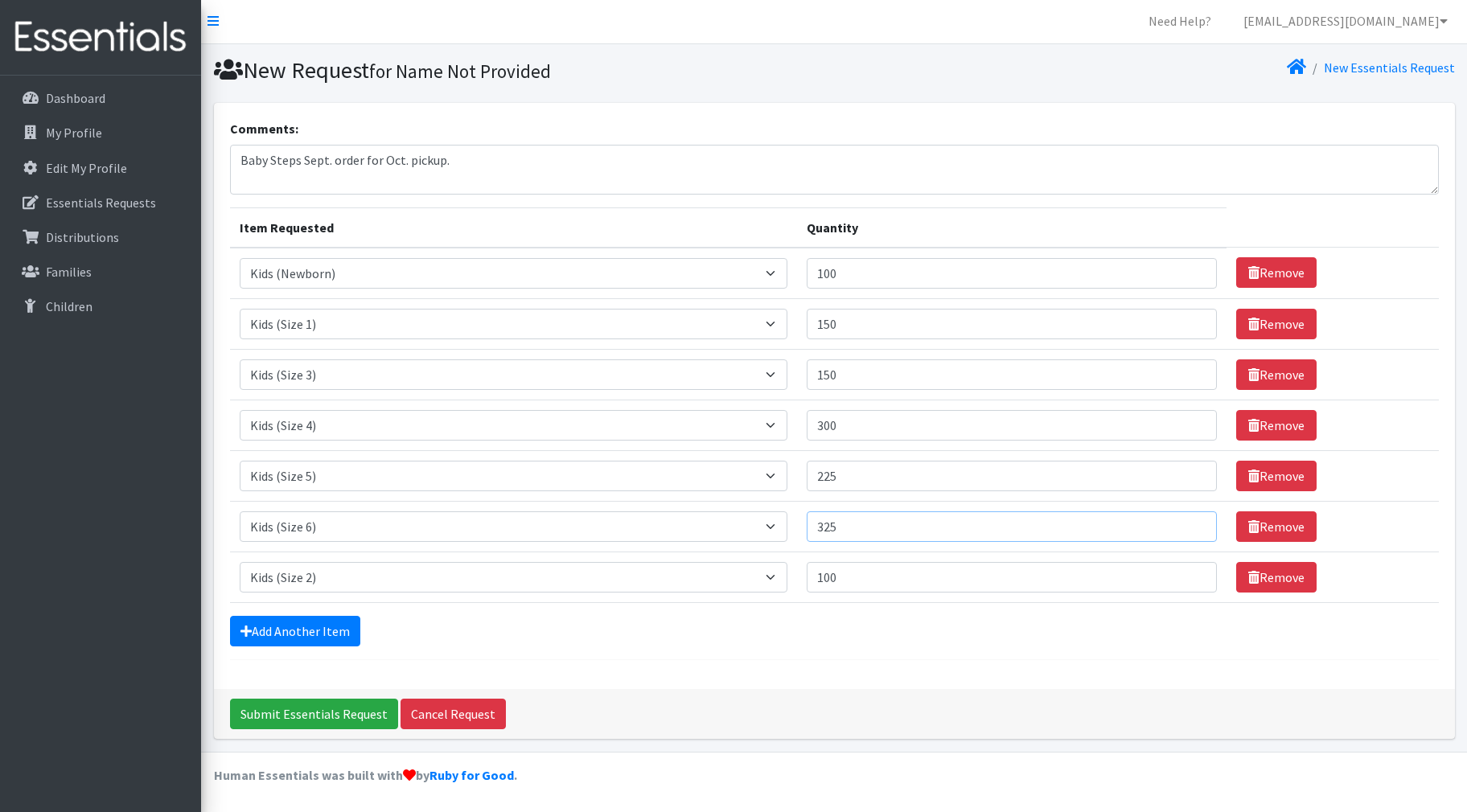
click at [867, 528] on input "325" at bounding box center [1012, 526] width 410 height 30
type input "300"
drag, startPoint x: 878, startPoint y: 423, endPoint x: 811, endPoint y: 426, distance: 67.1
click at [811, 426] on td "Quantity 300" at bounding box center [1012, 424] width 430 height 50
type input "400"
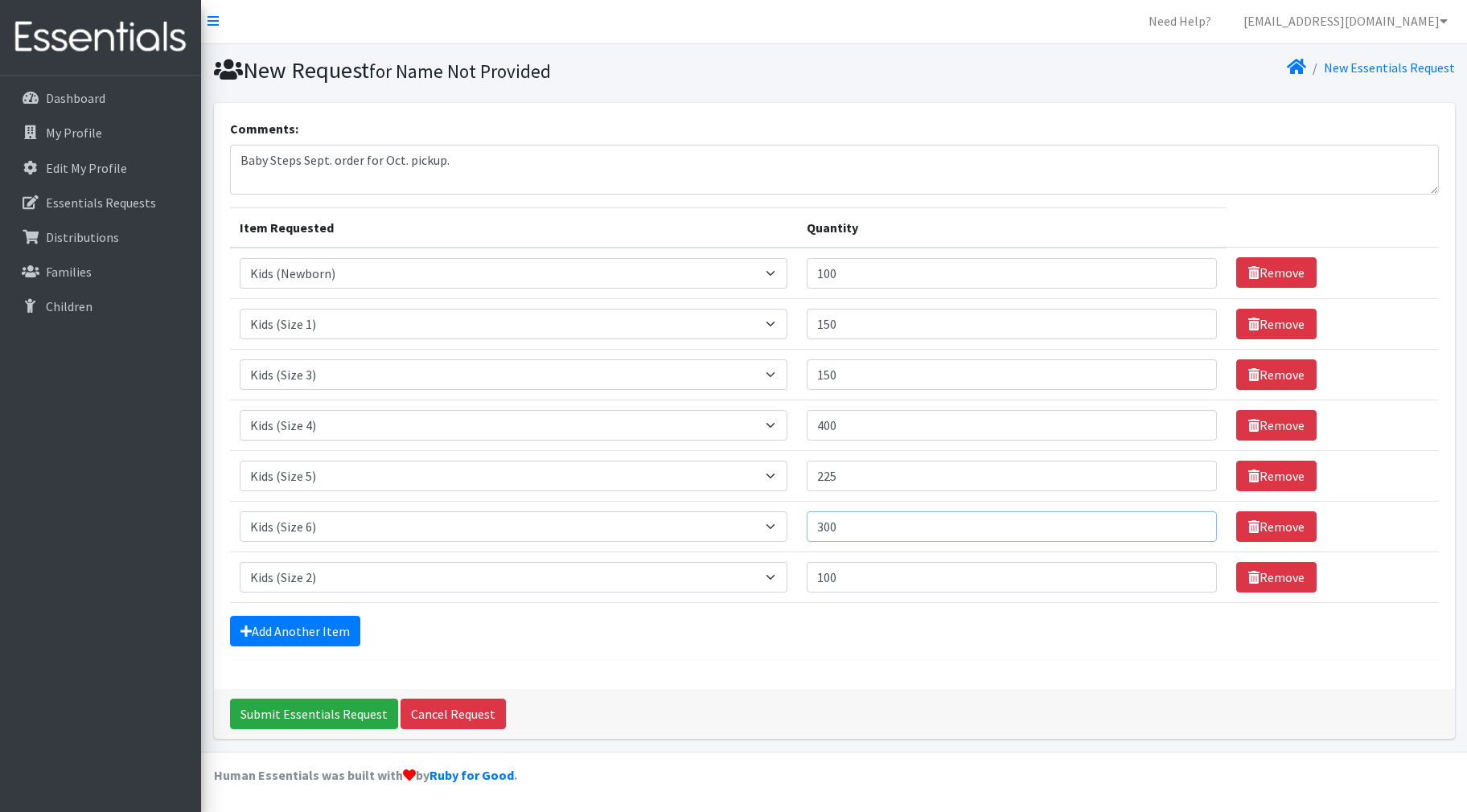
drag, startPoint x: 881, startPoint y: 525, endPoint x: 800, endPoint y: 516, distance: 81.5
click at [800, 516] on tr "Item Requested Select an item Fly&Dry Potty Kit- 2T/3T Boy Fly&Dry Potty Kit- 2…" at bounding box center [834, 526] width 1208 height 50
type input "450"
click at [327, 709] on input "Submit Essentials Request" at bounding box center [314, 714] width 168 height 30
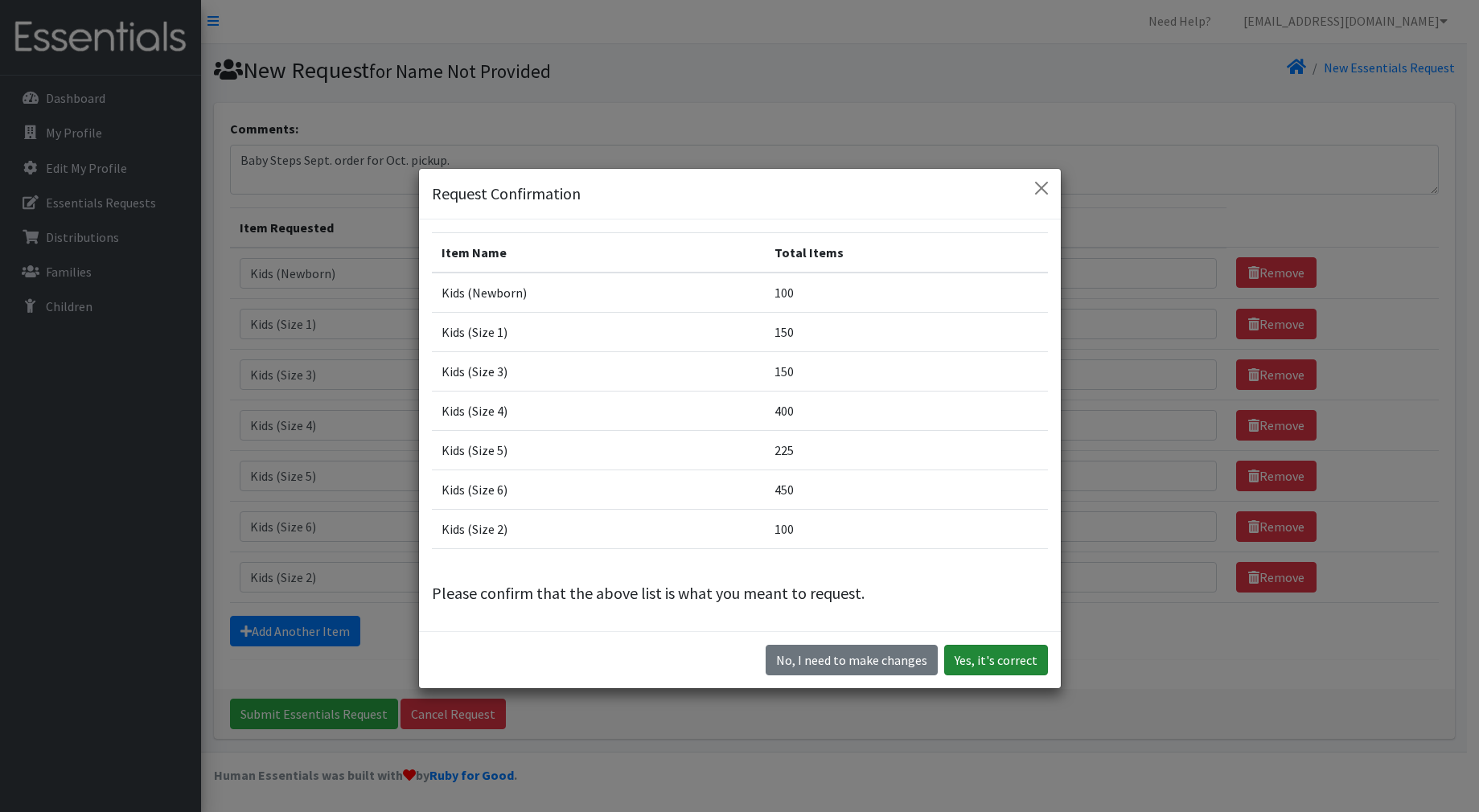
click at [1021, 660] on button "Yes, it's correct" at bounding box center [995, 660] width 104 height 30
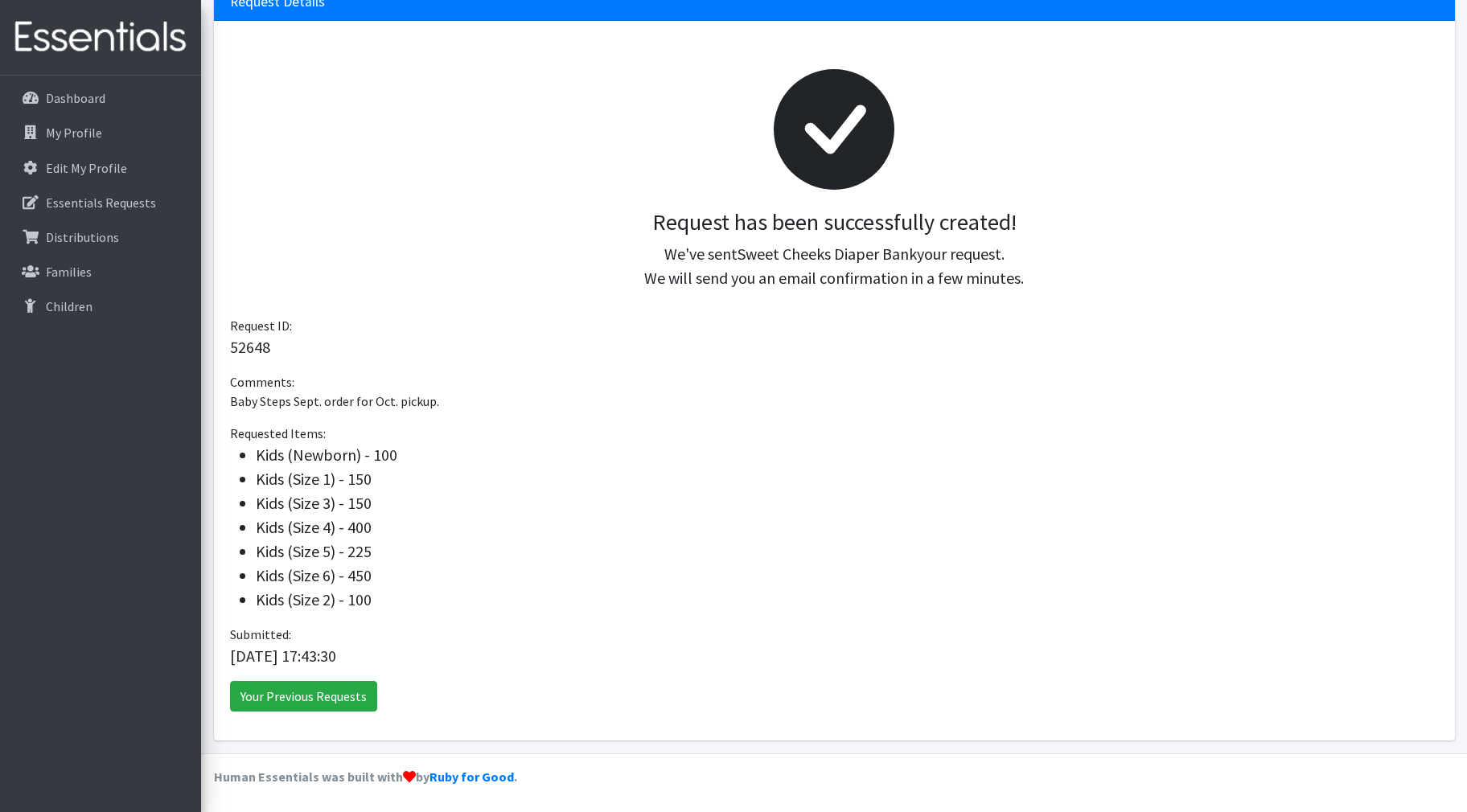
scroll to position [175, 0]
